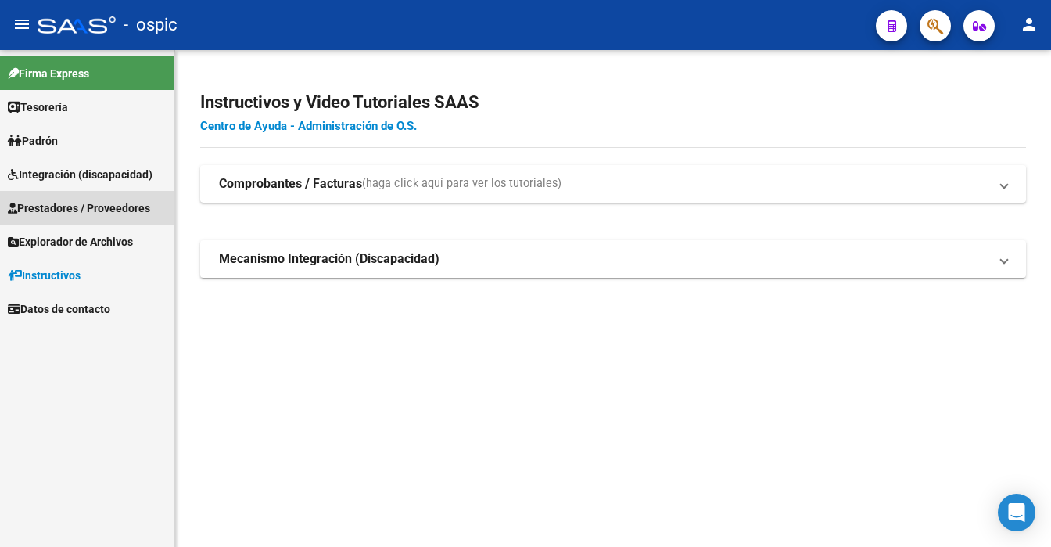
click at [102, 200] on span "Prestadores / Proveedores" at bounding box center [79, 207] width 142 height 17
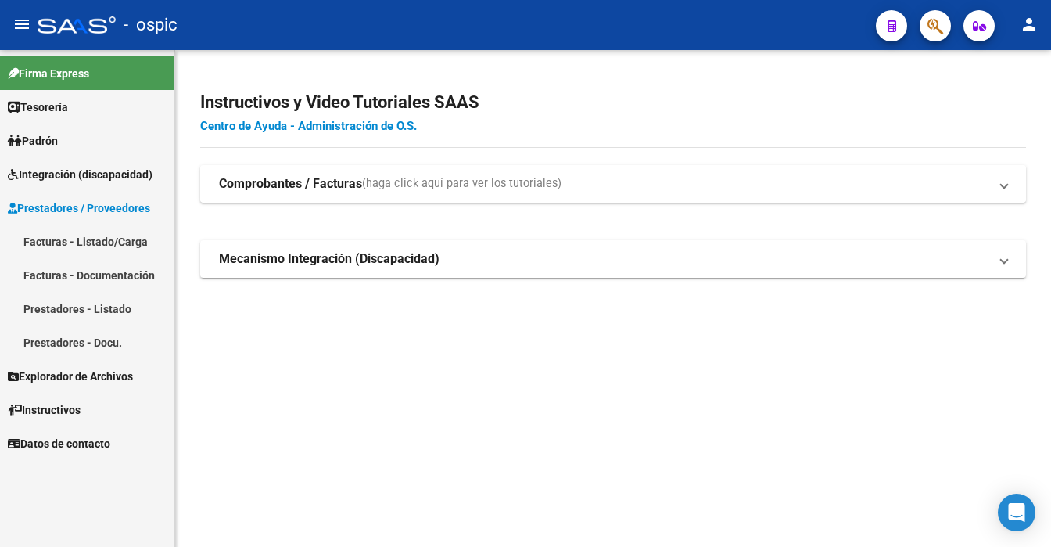
click at [335, 174] on mat-expansion-panel-header "Comprobantes / Facturas (haga click aquí para ver los tutoriales)" at bounding box center [613, 184] width 826 height 38
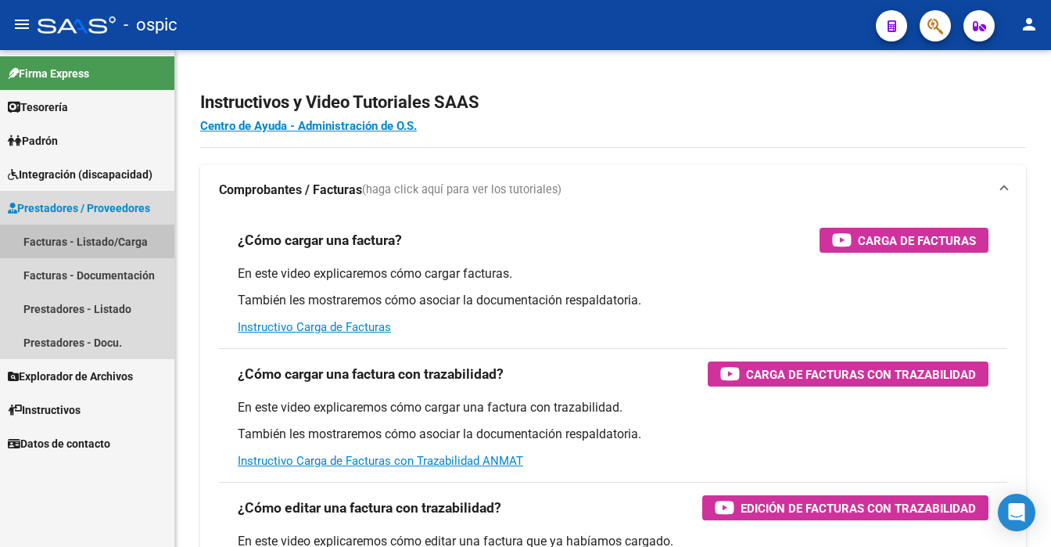
click at [88, 237] on link "Facturas - Listado/Carga" at bounding box center [87, 241] width 174 height 34
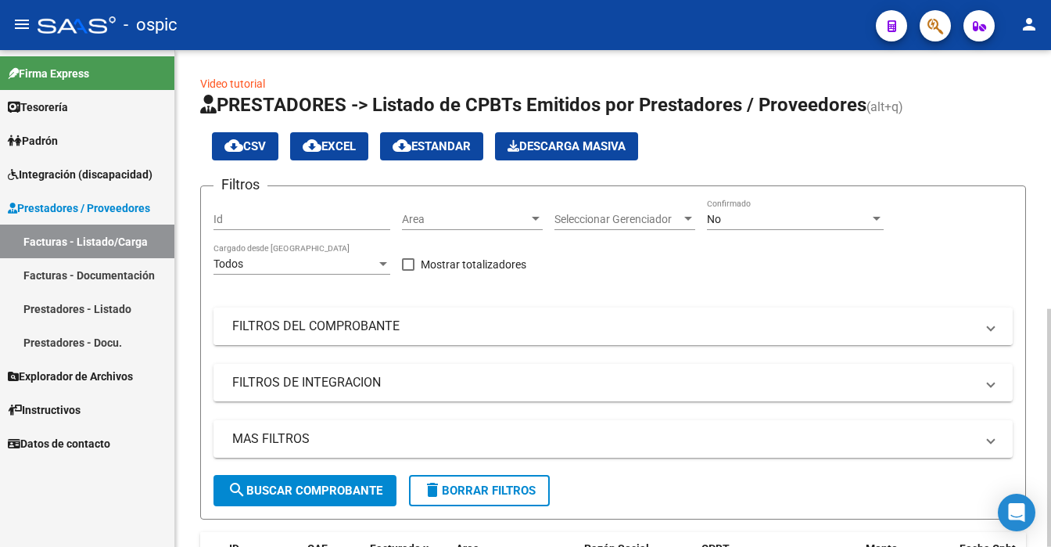
click at [407, 327] on mat-panel-title "FILTROS DEL COMPROBANTE" at bounding box center [603, 325] width 743 height 17
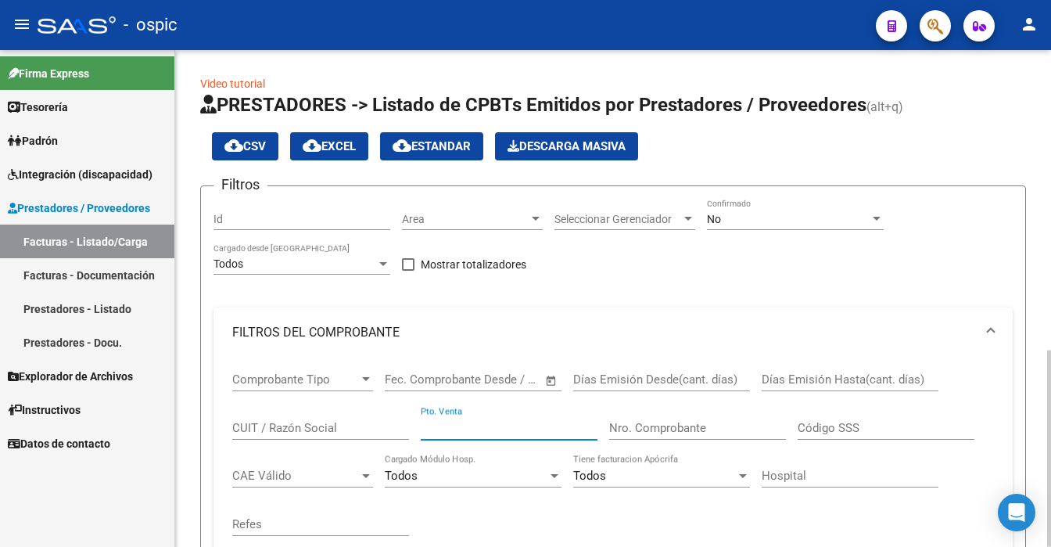
click at [482, 432] on input "Pto. Venta" at bounding box center [509, 428] width 177 height 14
type input "4"
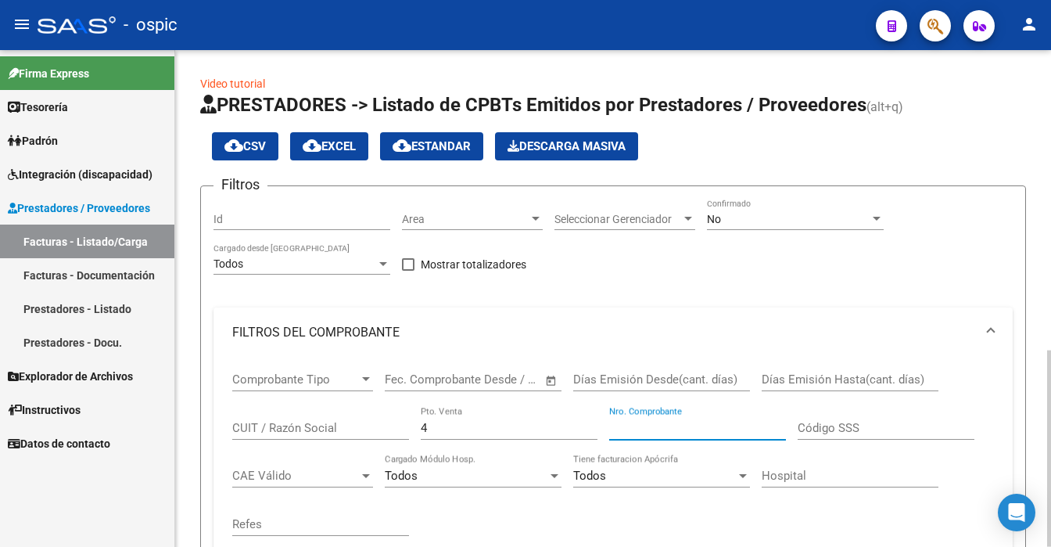
click at [640, 421] on input "Nro. Comprobante" at bounding box center [697, 428] width 177 height 14
click at [1050, 346] on div at bounding box center [1049, 298] width 4 height 497
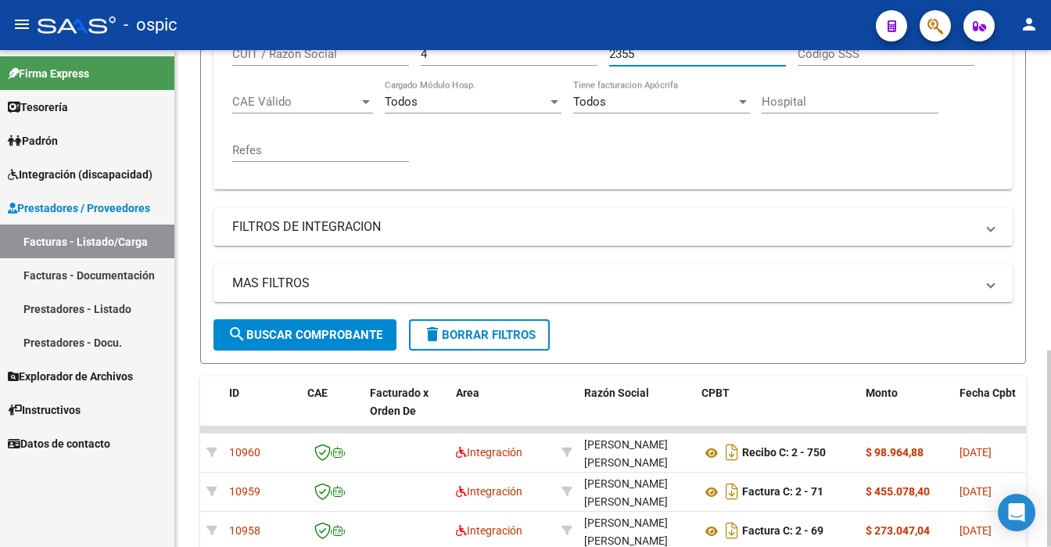
scroll to position [292, 0]
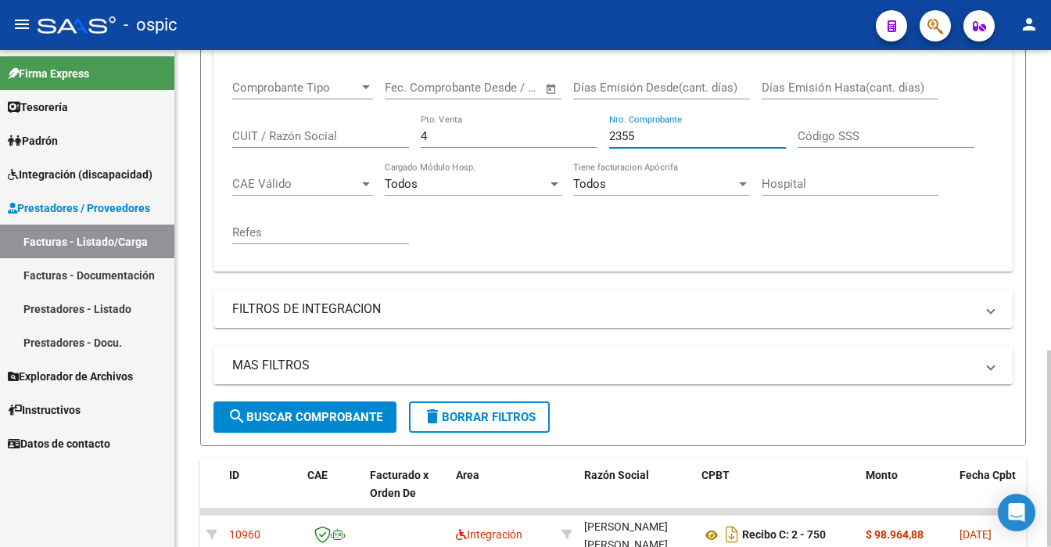
click at [1050, 350] on div at bounding box center [1049, 448] width 4 height 196
type input "2355"
click at [283, 416] on span "search Buscar Comprobante" at bounding box center [305, 417] width 155 height 14
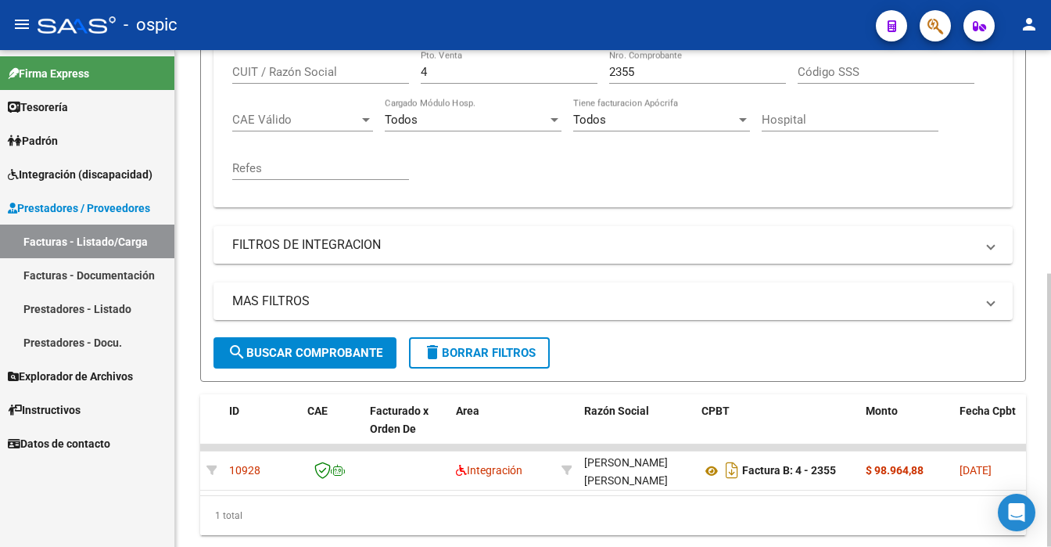
scroll to position [386, 0]
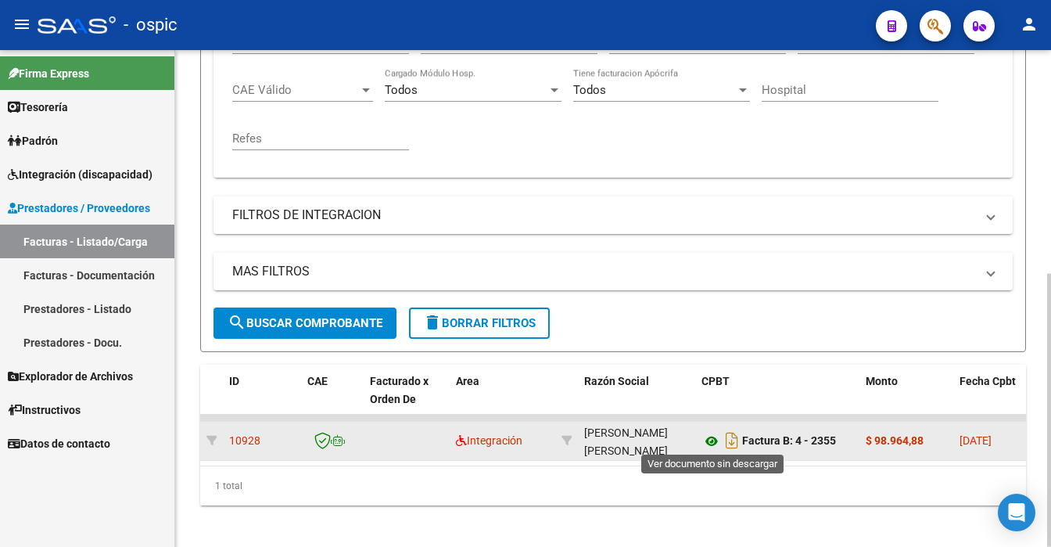
click at [705, 436] on icon at bounding box center [711, 441] width 20 height 19
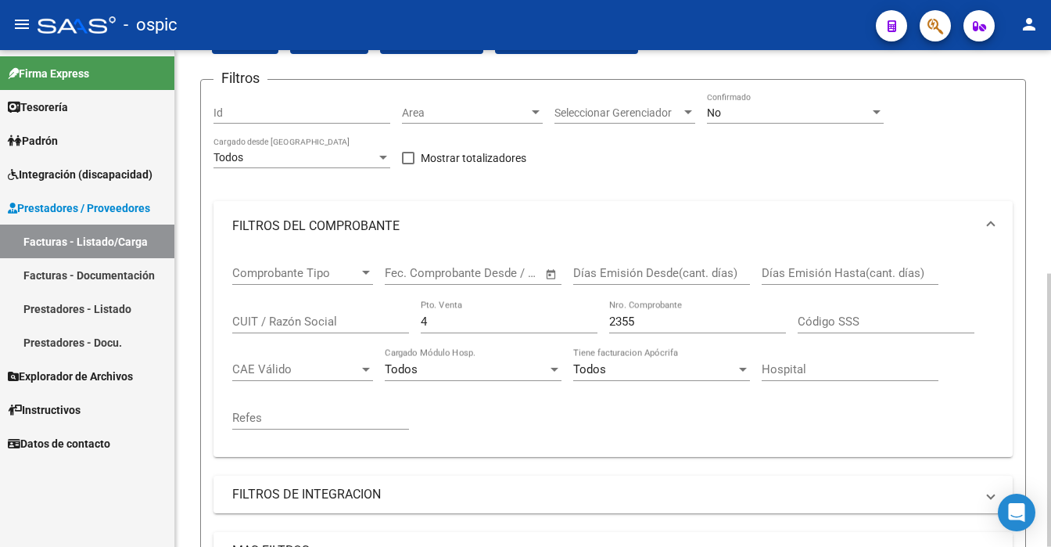
scroll to position [56, 0]
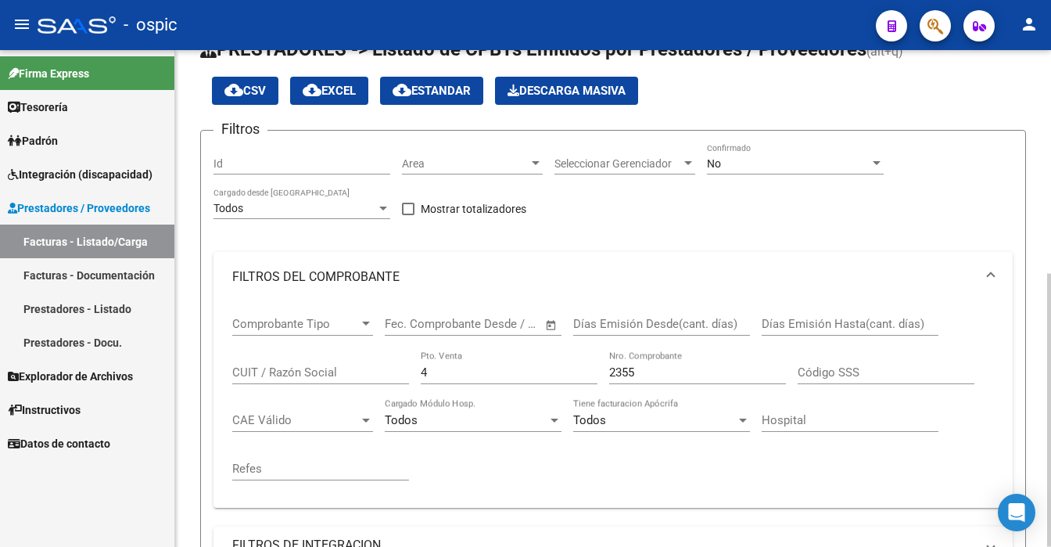
click at [1050, 274] on div at bounding box center [1049, 410] width 4 height 273
click at [438, 371] on input "4" at bounding box center [509, 372] width 177 height 14
click at [655, 374] on input "2355" at bounding box center [697, 372] width 177 height 14
type input "2"
click at [250, 379] on div "CUIT / Razón Social" at bounding box center [320, 367] width 177 height 34
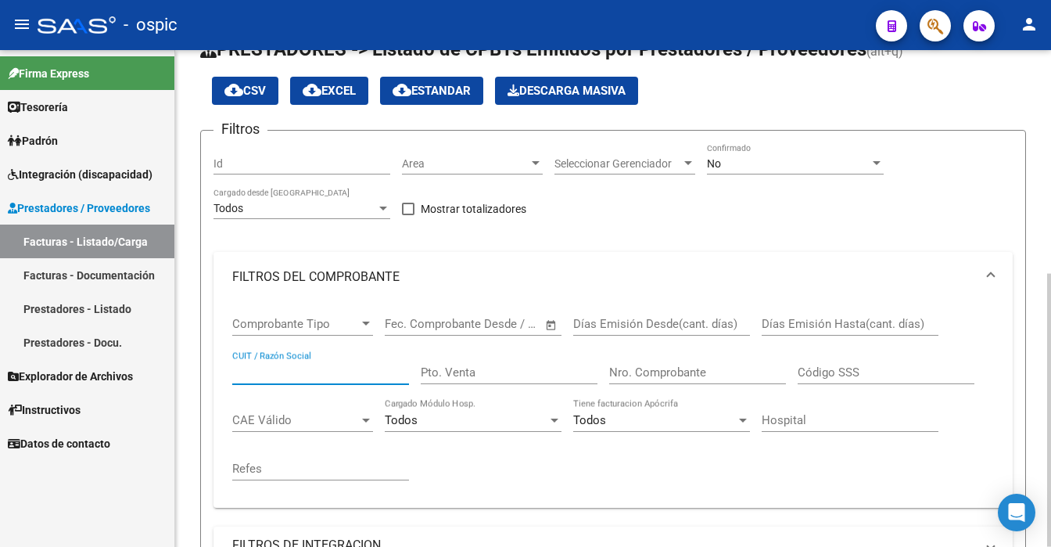
click at [250, 377] on input "CUIT / Razón Social" at bounding box center [320, 372] width 177 height 14
click at [1048, 432] on div at bounding box center [1049, 298] width 4 height 497
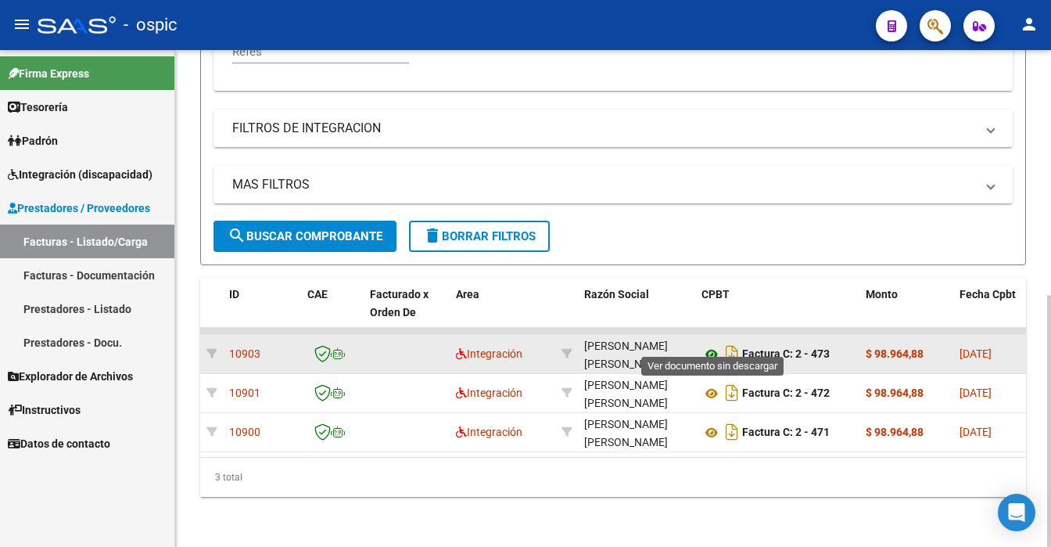
click at [710, 345] on icon at bounding box center [711, 354] width 20 height 19
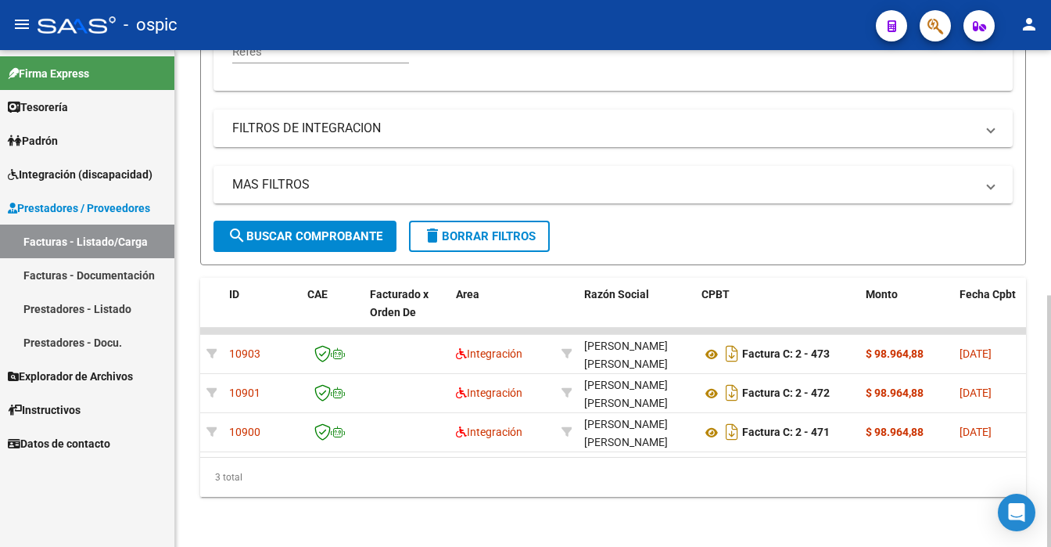
scroll to position [0, 0]
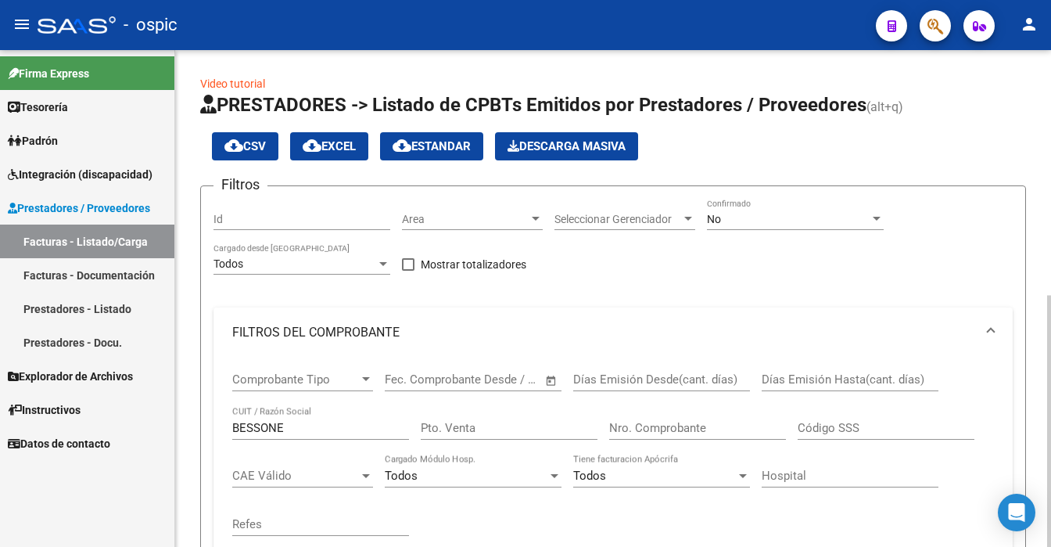
click at [1048, 138] on div at bounding box center [1049, 298] width 4 height 497
drag, startPoint x: 311, startPoint y: 425, endPoint x: 102, endPoint y: 422, distance: 209.6
click at [102, 422] on mat-sidenav-container "Firma Express Tesorería Extractos Procesados (csv) Extractos Originales (pdf) […" at bounding box center [525, 298] width 1051 height 497
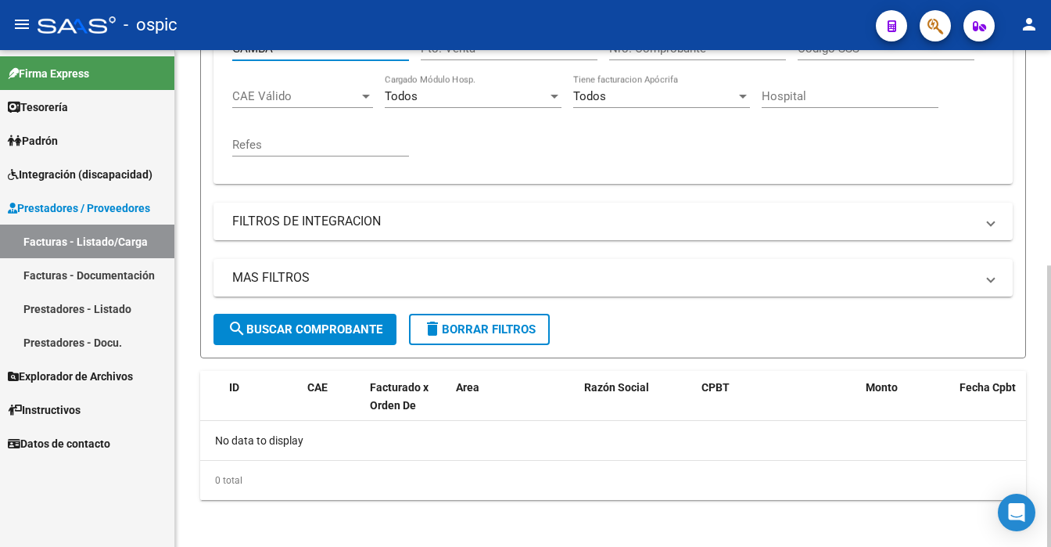
click at [1050, 389] on div at bounding box center [1049, 298] width 4 height 497
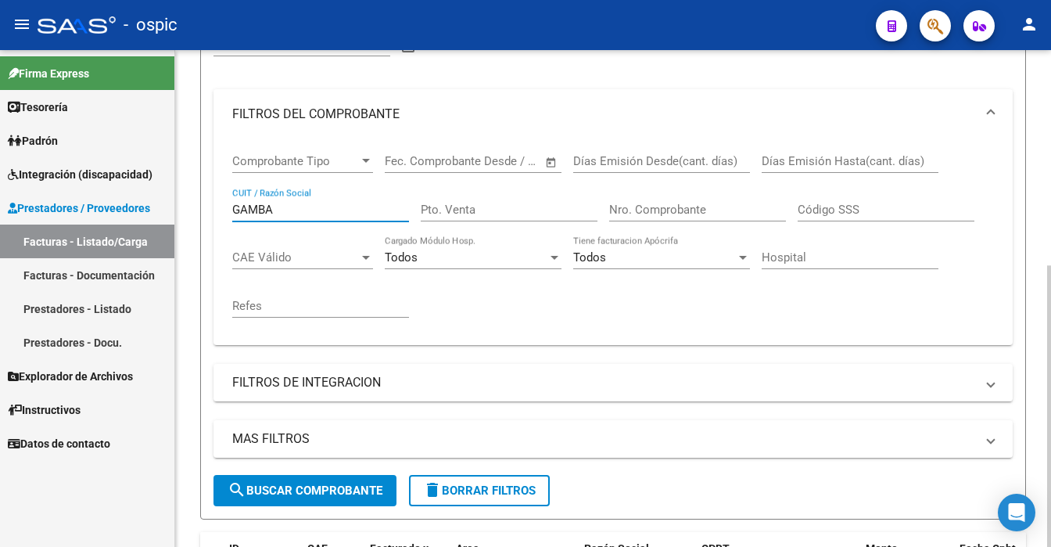
scroll to position [235, 0]
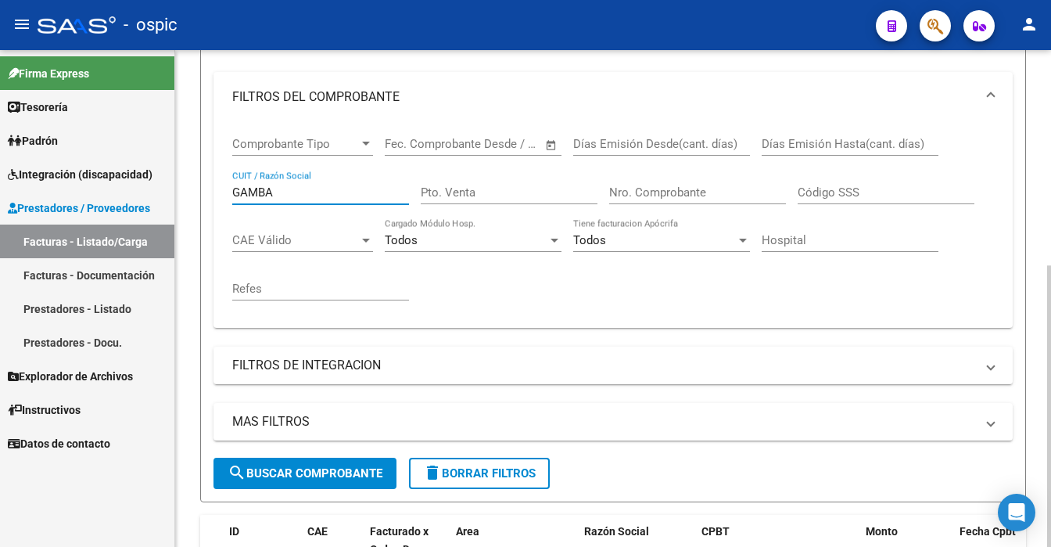
click at [1035, 308] on div "Video tutorial PRESTADORES -> Listado de CPBTs Emitidos por Prestadores / Prove…" at bounding box center [615, 254] width 880 height 879
click at [291, 192] on input "GAMBA" at bounding box center [320, 192] width 177 height 14
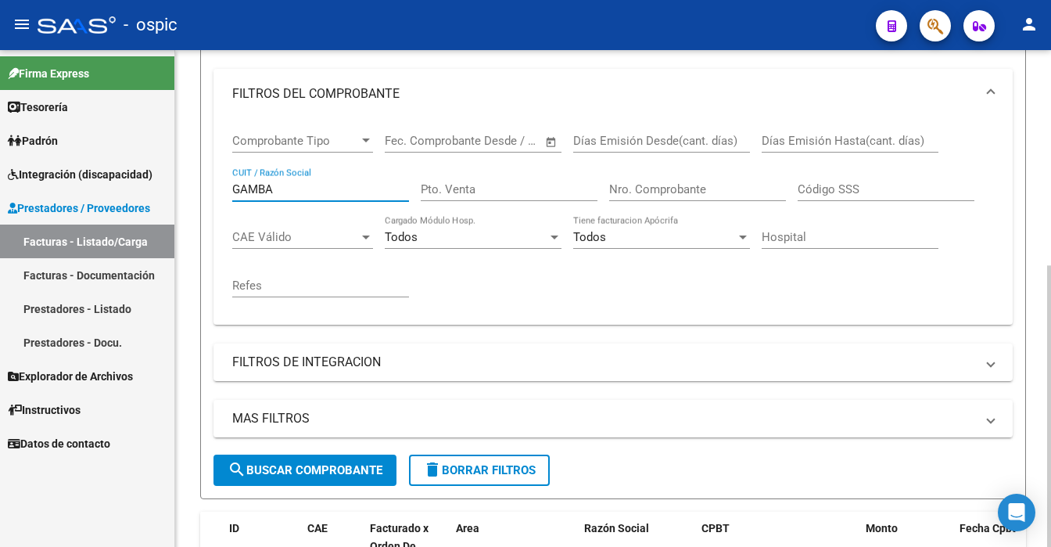
scroll to position [141, 0]
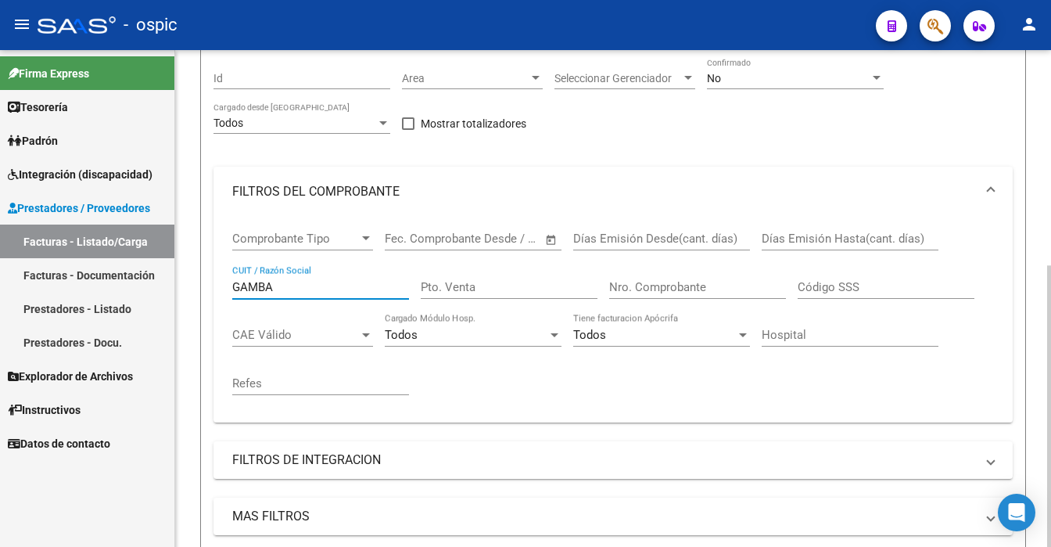
click at [1050, 339] on div at bounding box center [1049, 406] width 4 height 282
type input "GAMBA"
drag, startPoint x: 262, startPoint y: 283, endPoint x: 106, endPoint y: 285, distance: 156.4
click at [106, 285] on mat-sidenav-container "Firma Express Tesorería Extractos Procesados (csv) Extractos Originales (pdf) […" at bounding box center [525, 298] width 1051 height 497
click at [535, 283] on input "Pto. Venta" at bounding box center [509, 287] width 177 height 14
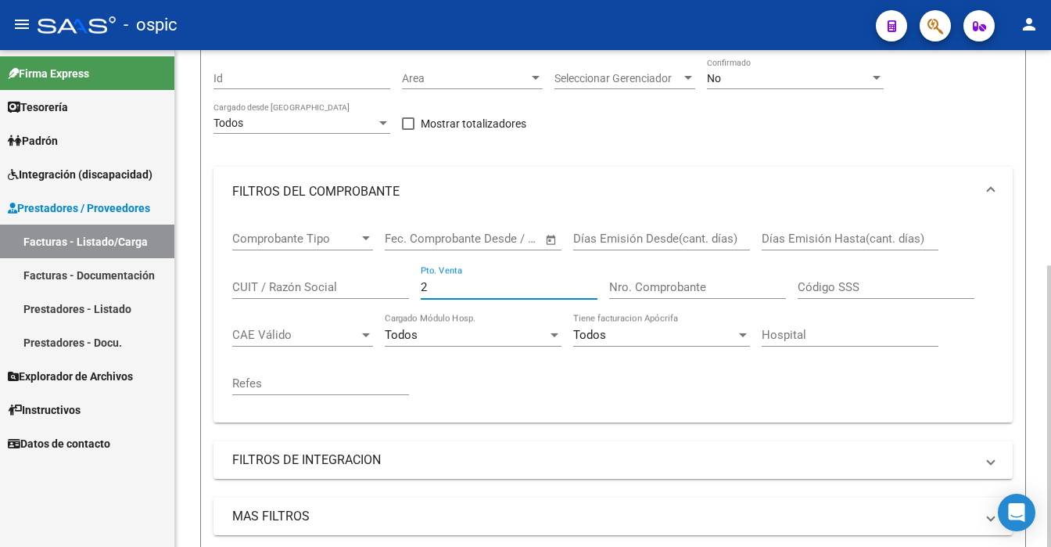
type input "2"
click at [639, 271] on div "Nro. Comprobante" at bounding box center [697, 282] width 177 height 34
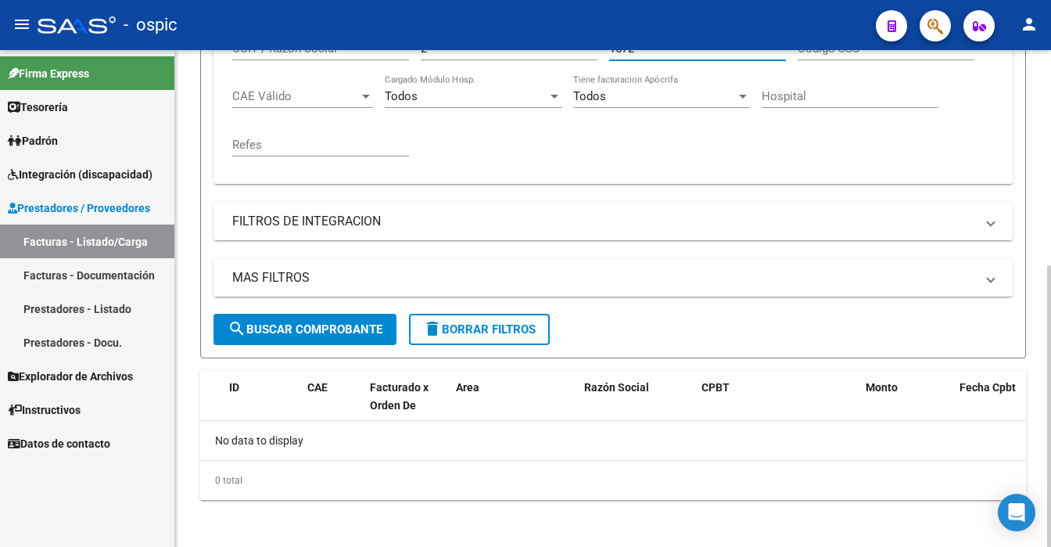
click at [1050, 439] on div at bounding box center [1049, 298] width 4 height 497
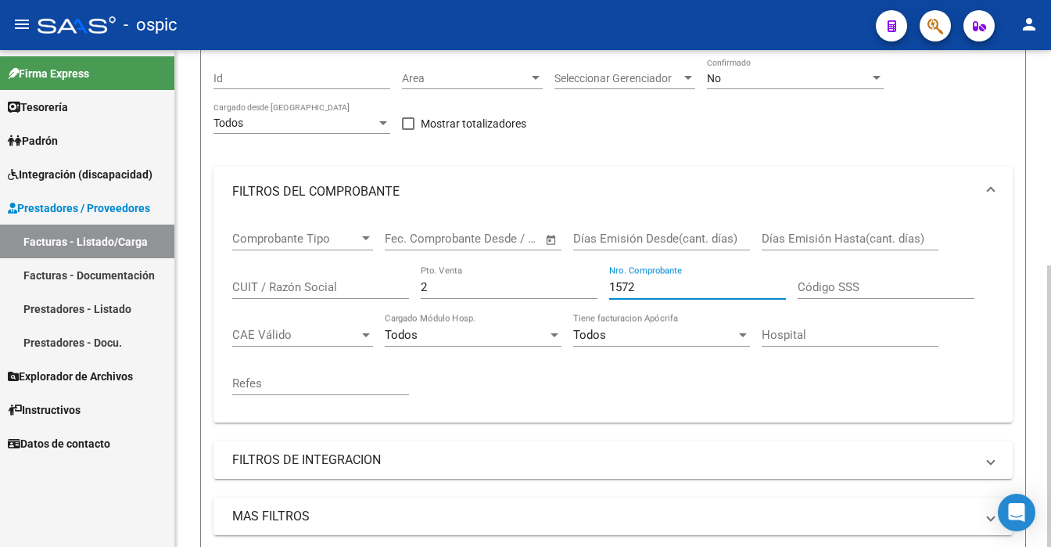
scroll to position [107, 0]
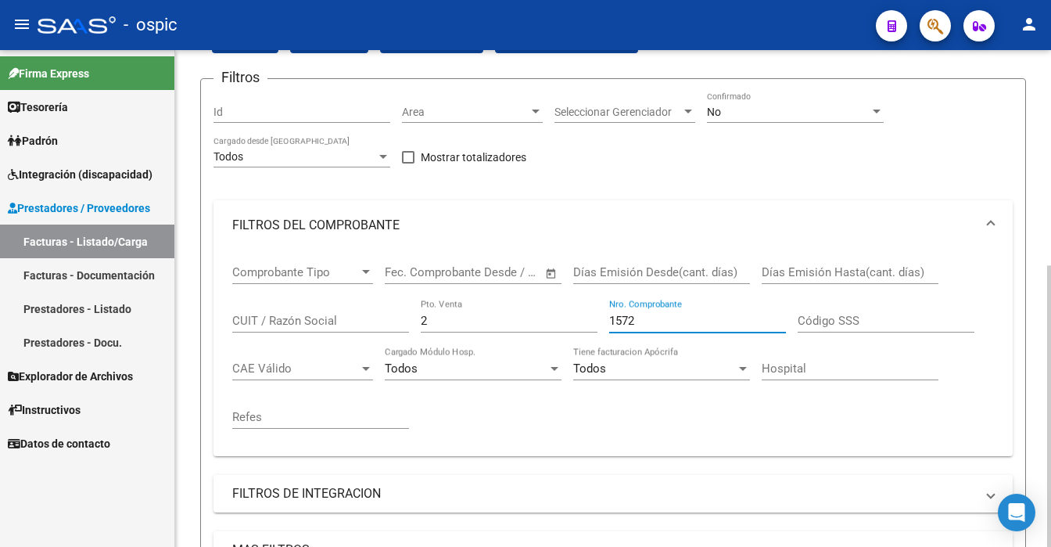
click at [1046, 185] on div "Video tutorial PRESTADORES -> Listado de CPBTs Emitidos por Prestadores / Prove…" at bounding box center [615, 382] width 880 height 879
click at [443, 320] on input "2" at bounding box center [509, 321] width 177 height 14
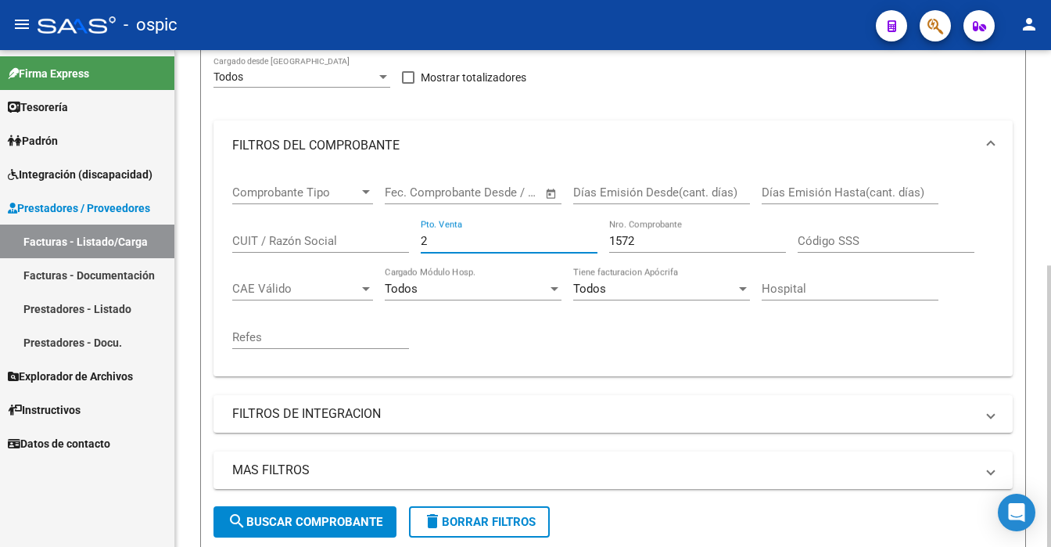
scroll to position [217, 0]
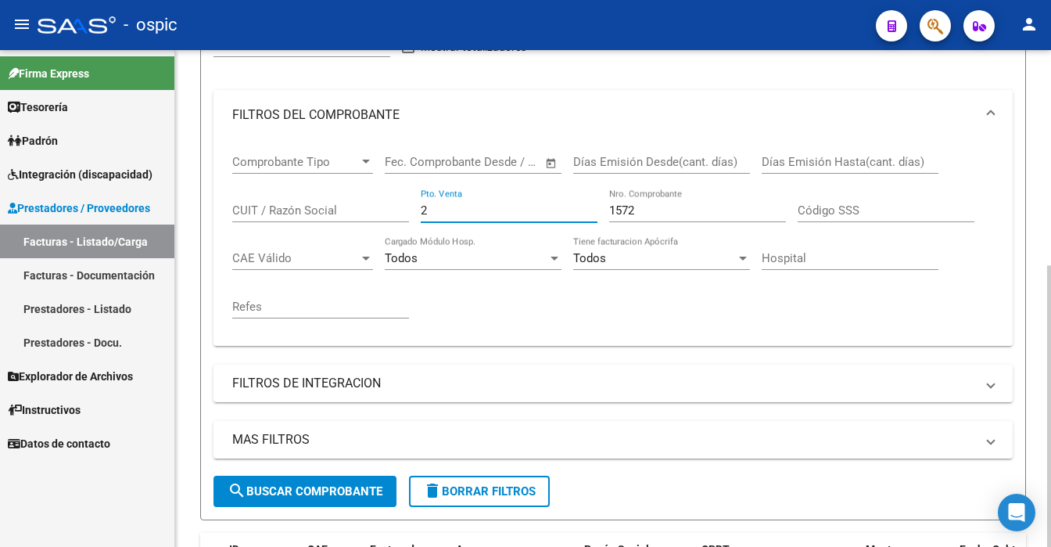
click at [1050, 289] on div at bounding box center [1049, 406] width 4 height 282
click at [338, 490] on span "search Buscar Comprobante" at bounding box center [305, 491] width 155 height 14
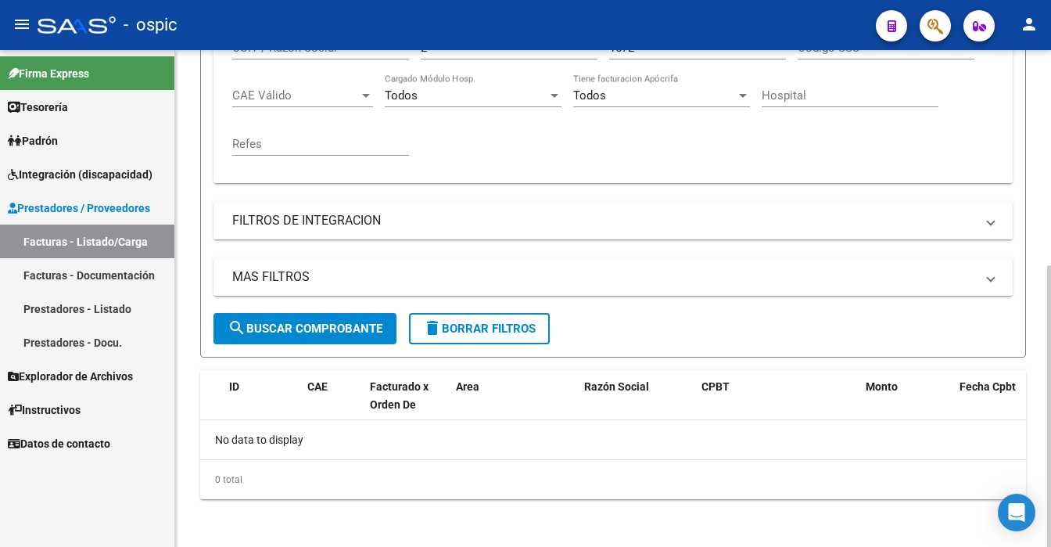
scroll to position [0, 0]
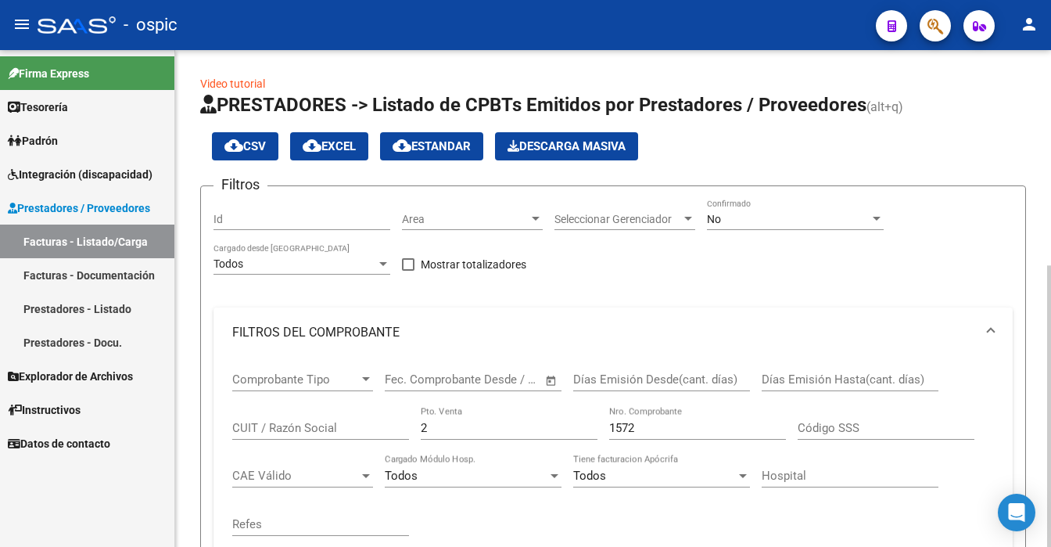
click at [1050, 265] on div at bounding box center [1049, 406] width 4 height 282
click at [499, 438] on div "2 Pto. Venta" at bounding box center [509, 423] width 177 height 34
click at [663, 434] on div "1572 Nro. Comprobante" at bounding box center [697, 423] width 177 height 34
click at [665, 436] on div "1572 Nro. Comprobante" at bounding box center [697, 423] width 177 height 34
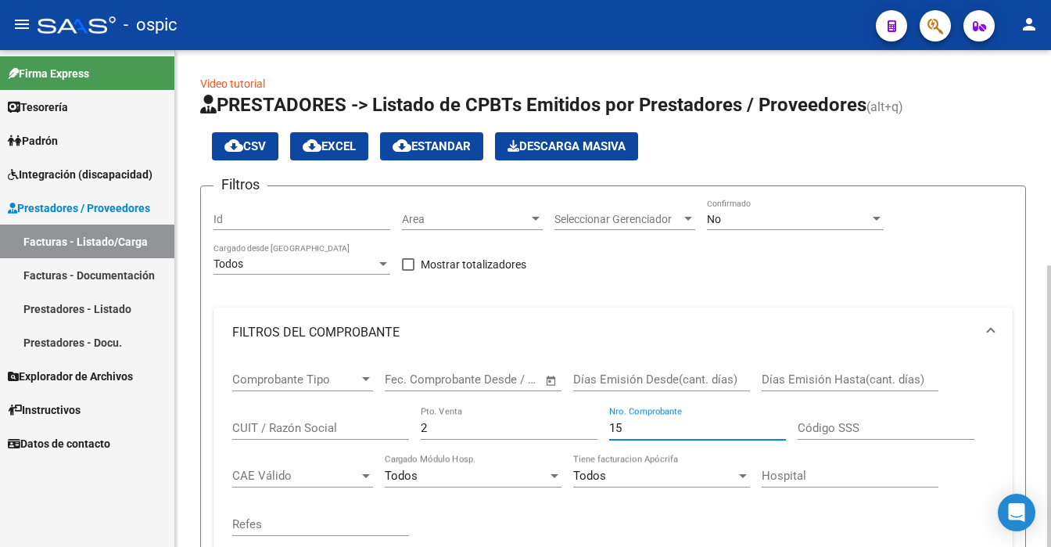
type input "1"
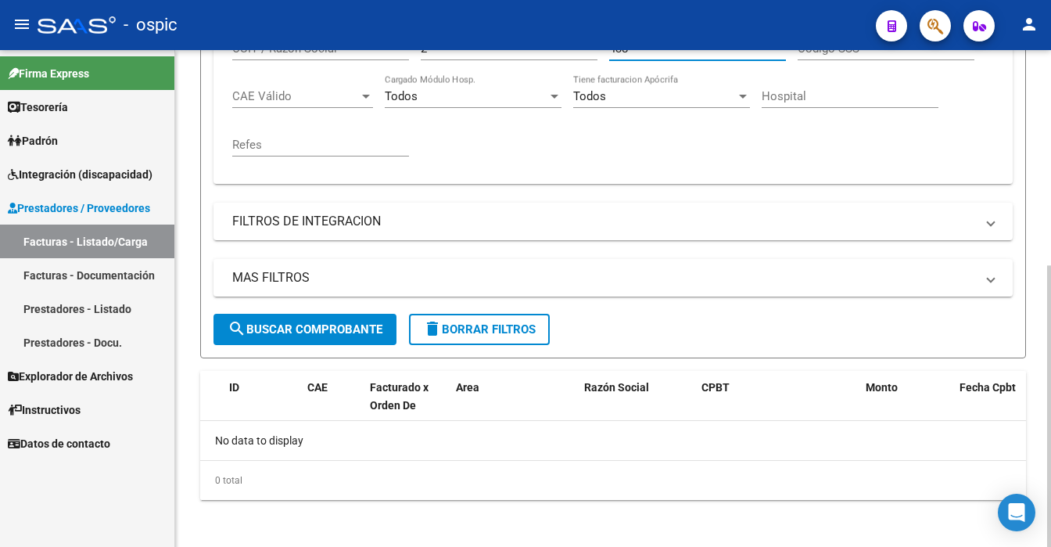
click at [1050, 378] on div at bounding box center [1049, 298] width 4 height 497
click at [319, 323] on span "search Buscar Comprobante" at bounding box center [305, 329] width 155 height 14
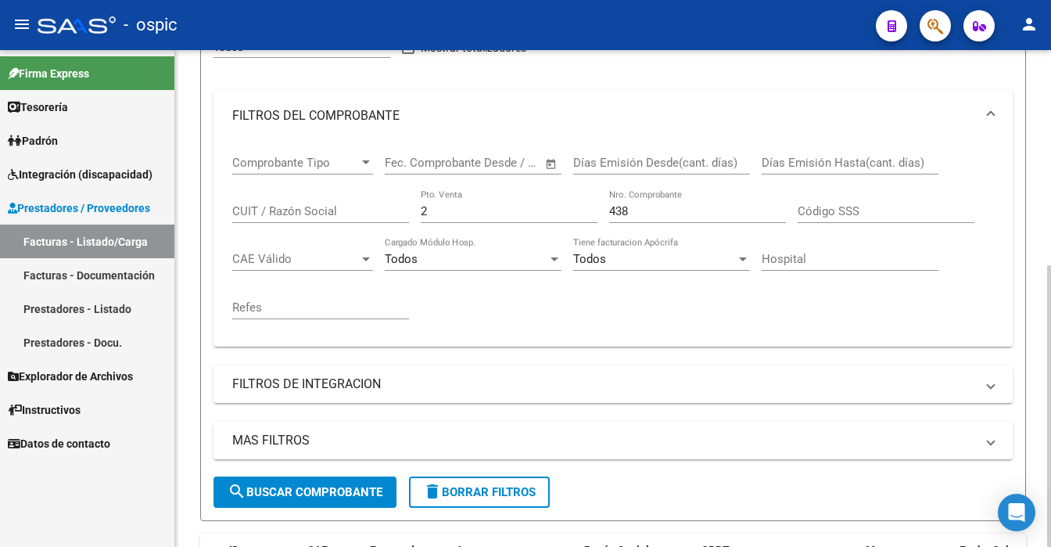
click at [1046, 185] on div "Video tutorial PRESTADORES -> Listado de CPBTs Emitidos por Prestadores / Prove…" at bounding box center [615, 272] width 880 height 879
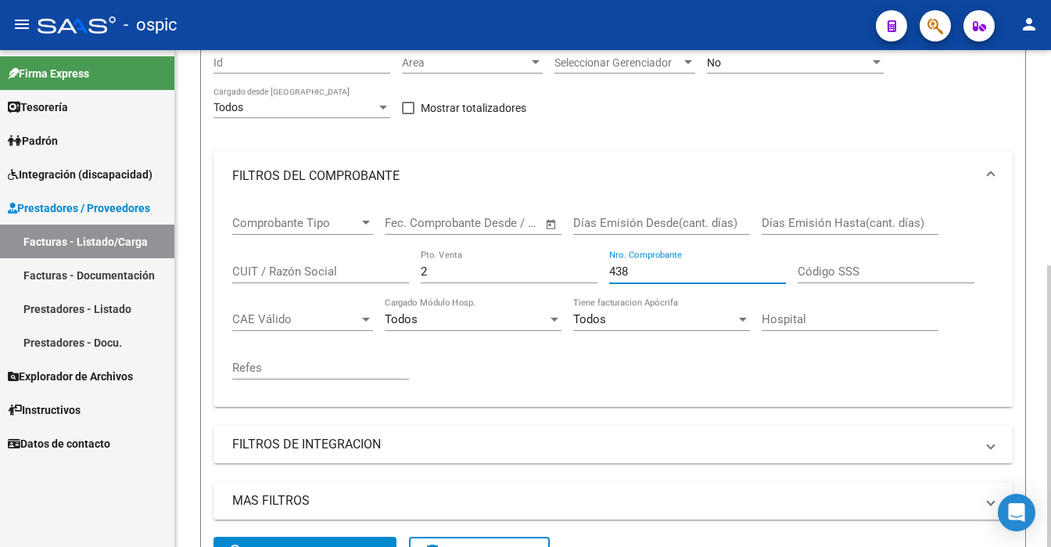
click at [648, 264] on input "438" at bounding box center [697, 271] width 177 height 14
type input "4"
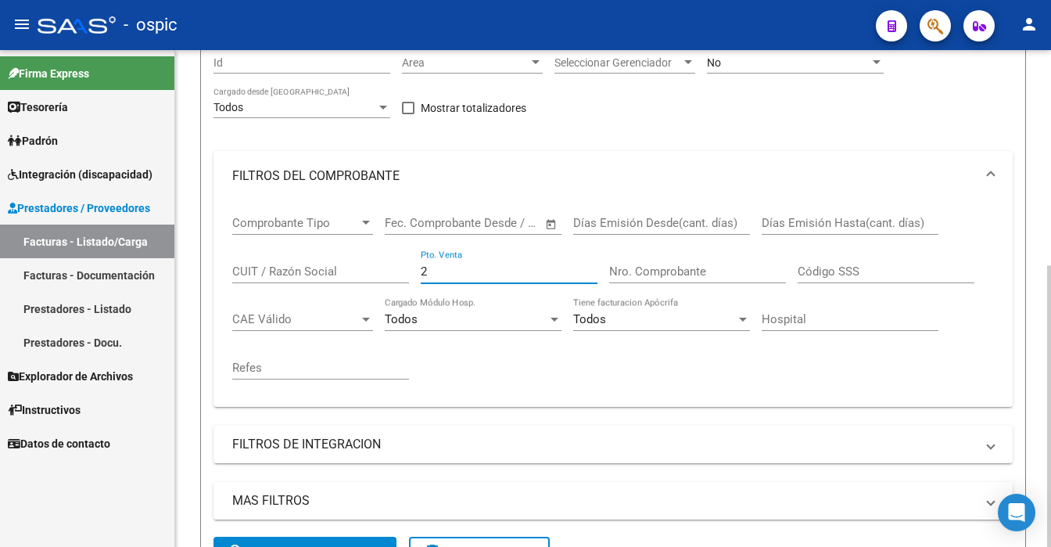
click at [454, 271] on input "2" at bounding box center [509, 271] width 177 height 14
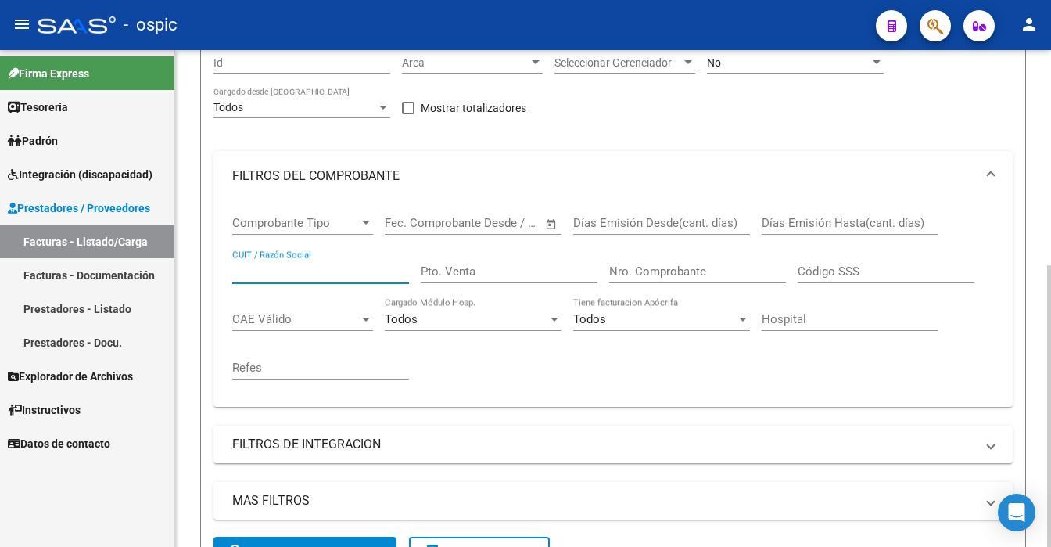
click at [378, 271] on input "CUIT / Razón Social" at bounding box center [320, 271] width 177 height 14
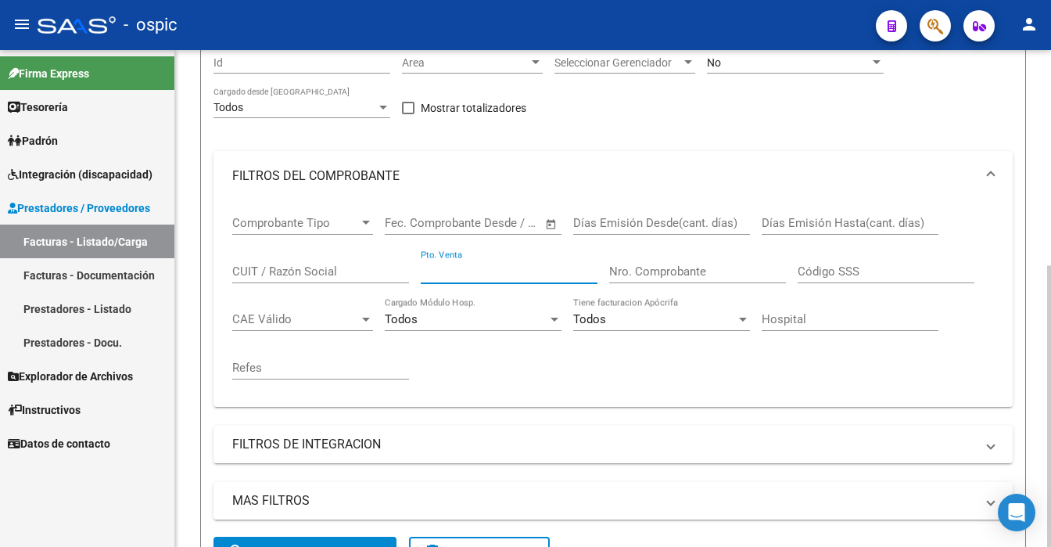
click at [475, 274] on input "Pto. Venta" at bounding box center [509, 271] width 177 height 14
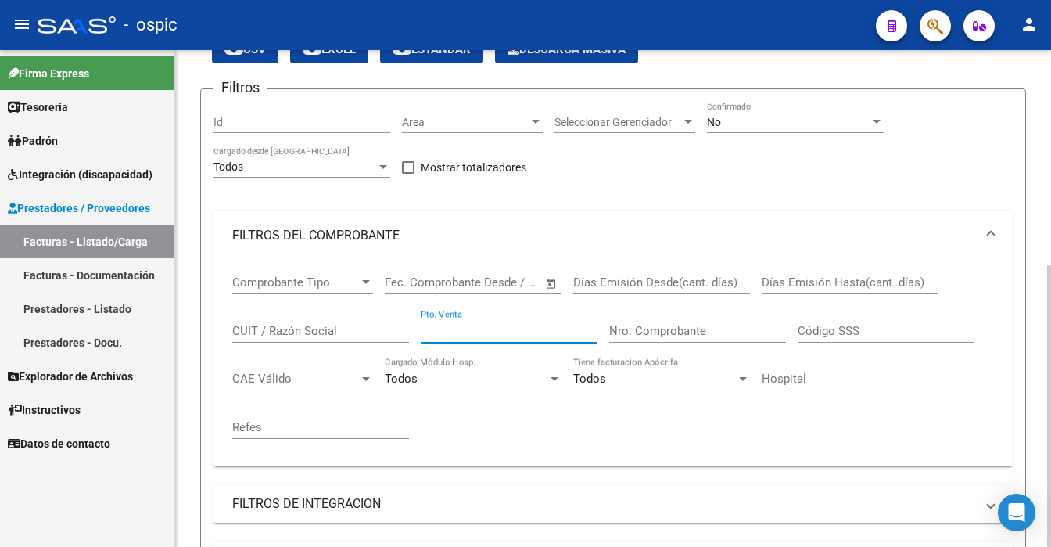
click at [1049, 265] on div at bounding box center [1049, 406] width 4 height 282
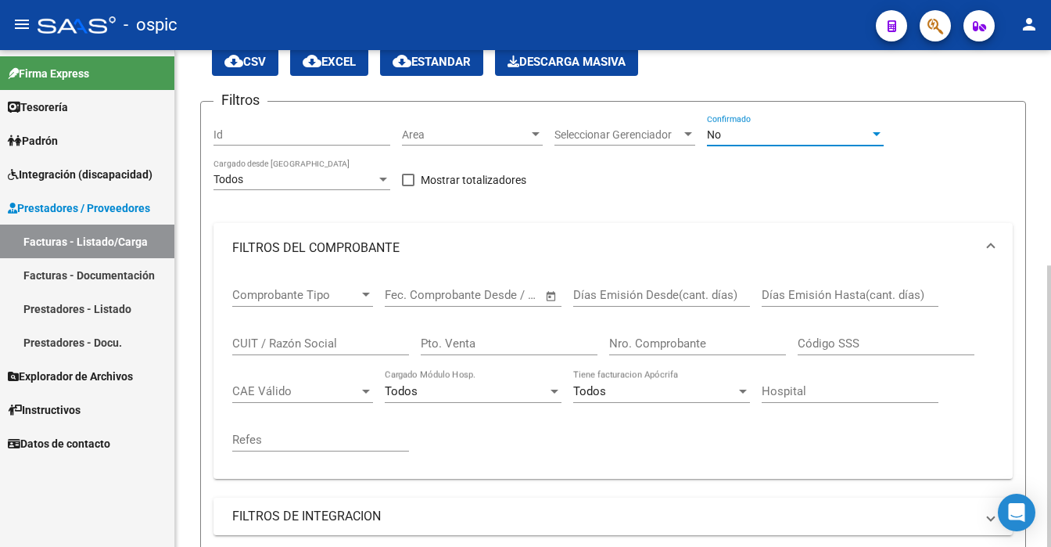
click at [874, 132] on div at bounding box center [877, 134] width 8 height 4
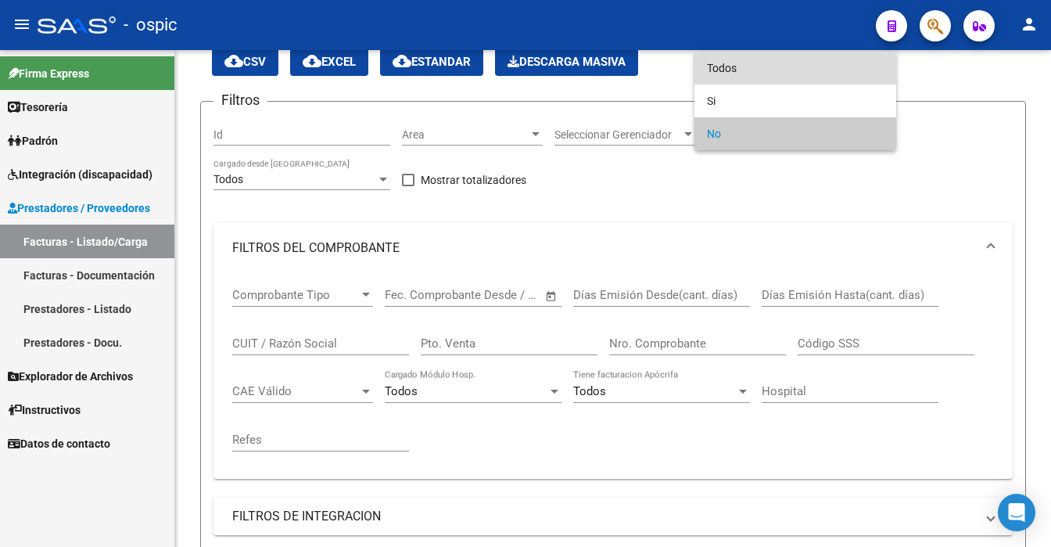
click at [791, 74] on span "Todos" at bounding box center [795, 68] width 177 height 33
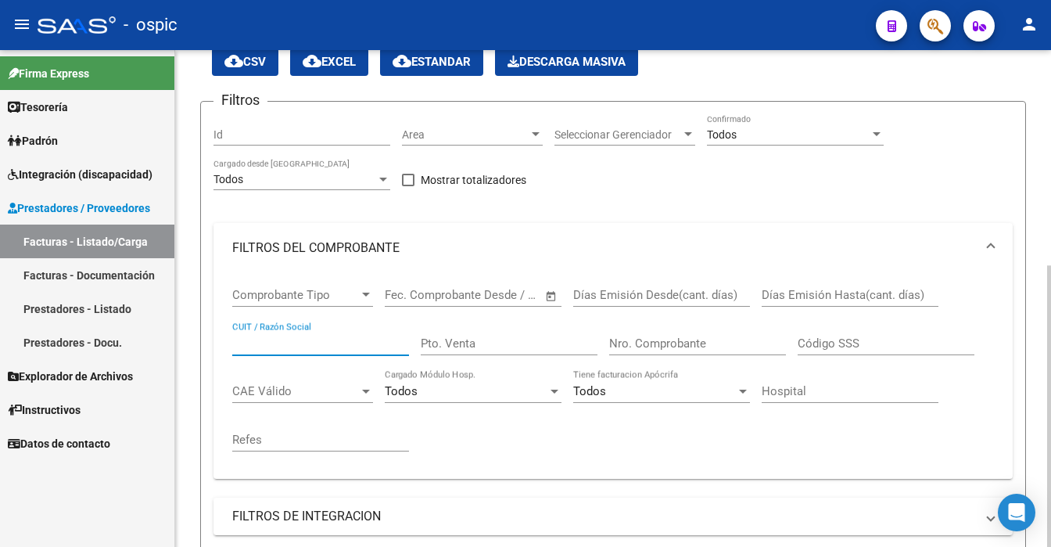
click at [269, 339] on input "CUIT / Razón Social" at bounding box center [320, 343] width 177 height 14
click at [1050, 342] on div at bounding box center [1049, 298] width 4 height 497
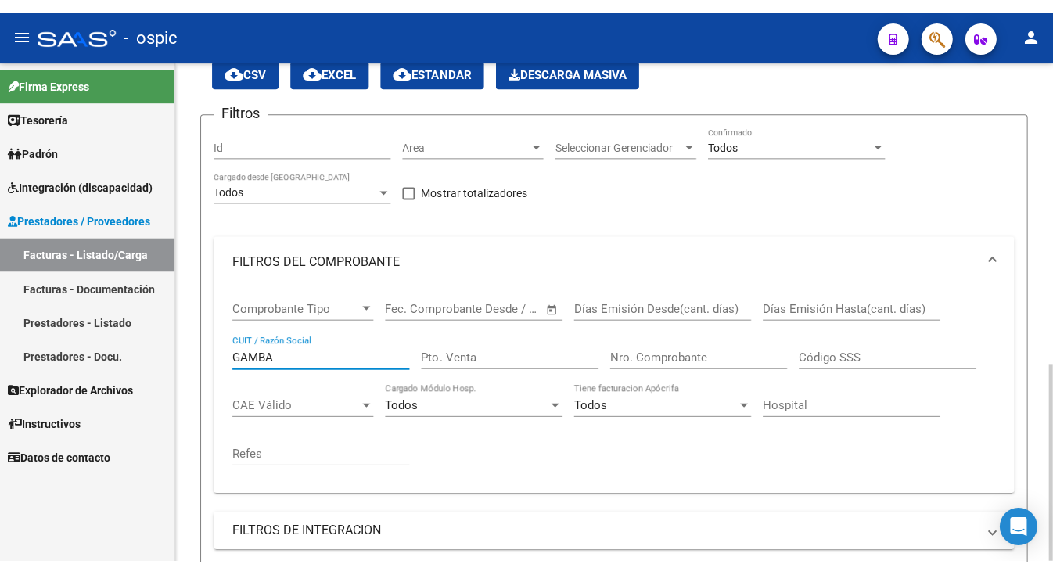
scroll to position [580, 0]
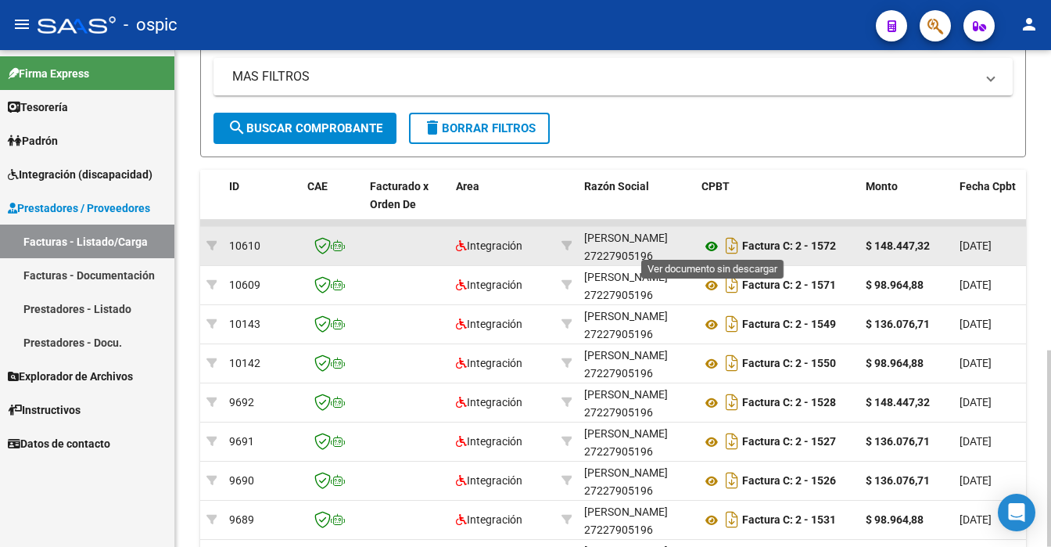
type input "GAMBA"
click at [713, 241] on icon at bounding box center [711, 246] width 20 height 19
